Goal: Transaction & Acquisition: Purchase product/service

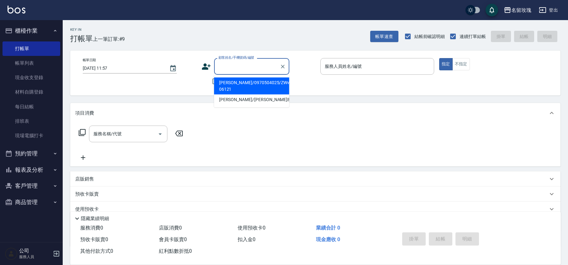
click at [232, 63] on input "顧客姓名/手機號碼/編號" at bounding box center [247, 66] width 60 height 11
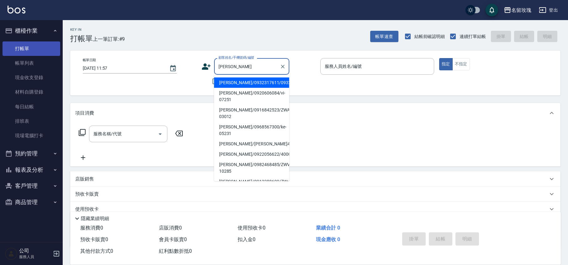
type input "林雅"
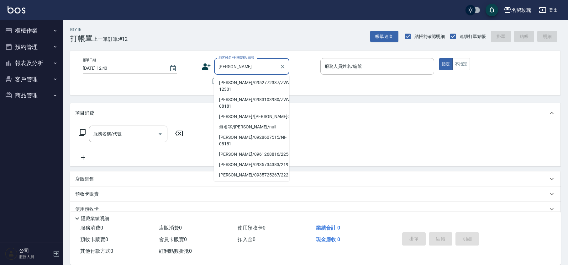
click at [229, 83] on li "[PERSON_NAME]/0952772337/ZWVI-12301" at bounding box center [251, 85] width 75 height 17
type input "[PERSON_NAME]/0952772337/ZWVI-12301"
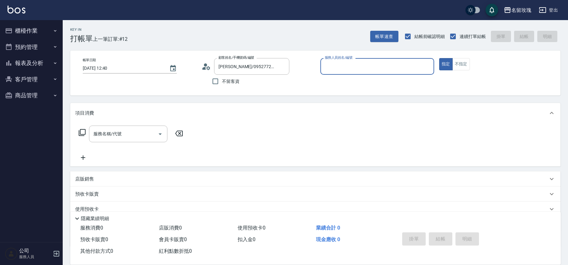
type input "VIVI-2"
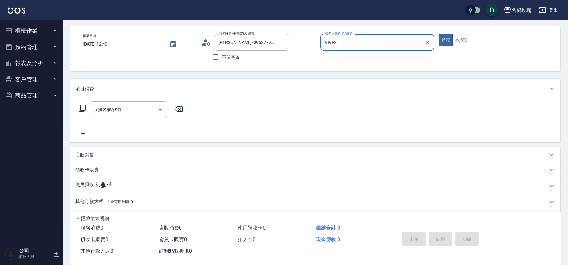
scroll to position [43, 0]
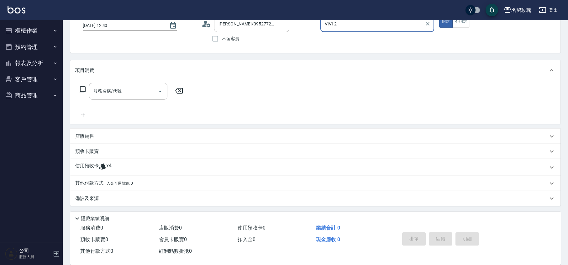
click at [84, 151] on p "預收卡販賣" at bounding box center [87, 151] width 24 height 7
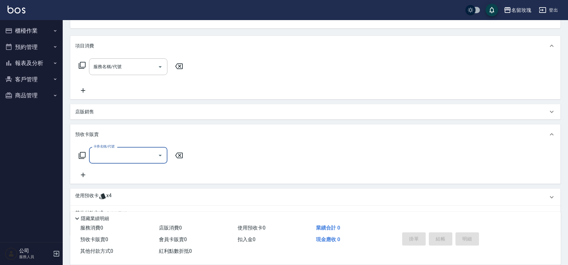
scroll to position [97, 0]
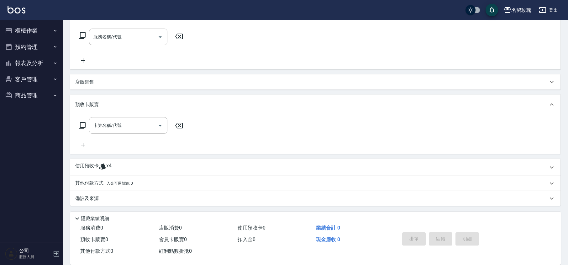
click at [91, 79] on p "店販銷售" at bounding box center [84, 82] width 19 height 7
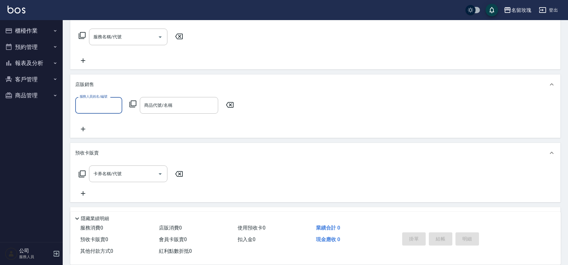
scroll to position [0, 0]
click at [93, 104] on input "服務人員姓名/編號" at bounding box center [98, 105] width 41 height 11
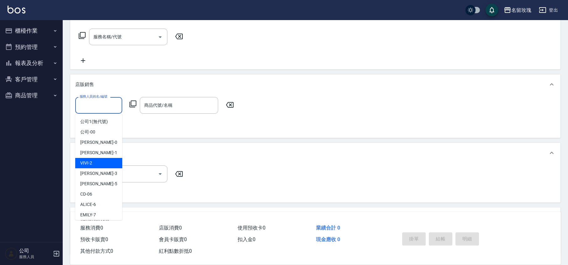
click at [92, 166] on span "VIVI -2" at bounding box center [86, 163] width 12 height 7
type input "VIVI-2"
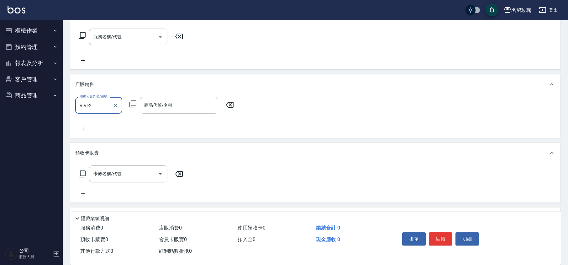
click at [157, 103] on div "商品代號/名稱 商品代號/名稱" at bounding box center [179, 105] width 78 height 17
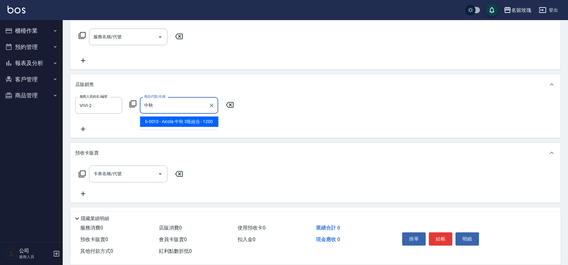
click at [178, 127] on span "b-0010 - Aicola 中秋 3瓶組合 - 1200" at bounding box center [179, 121] width 78 height 10
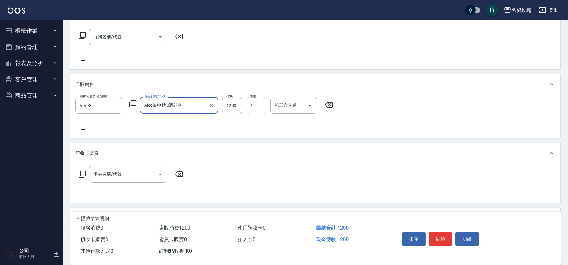
scroll to position [0, 0]
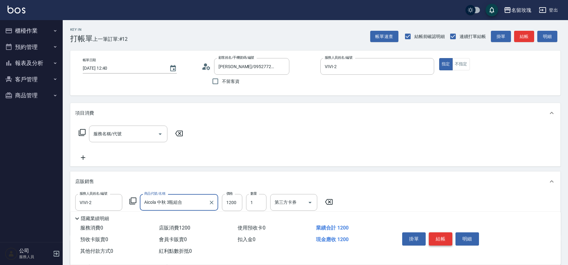
type input "Aicola 中秋 3瓶組合"
click at [435, 235] on button "結帳" at bounding box center [441, 238] width 24 height 13
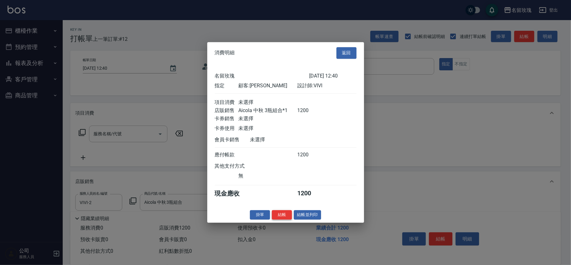
click at [285, 219] on button "結帳" at bounding box center [282, 215] width 20 height 10
